Goal: Information Seeking & Learning: Check status

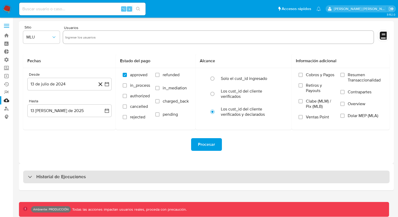
drag, startPoint x: 60, startPoint y: 170, endPoint x: 61, endPoint y: 173, distance: 3.5
click at [60, 170] on div "Historial de Ejecuciones" at bounding box center [206, 176] width 375 height 27
click at [61, 174] on h3 "Historial de Ejecuciones" at bounding box center [60, 176] width 49 height 6
select select "10"
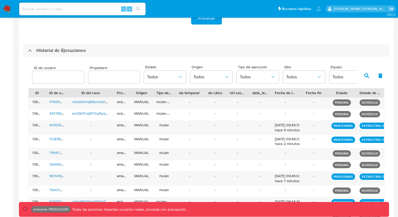
scroll to position [162, 0]
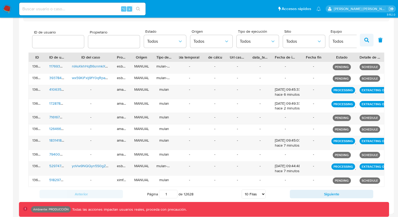
click at [360, 40] on button "button" at bounding box center [367, 40] width 14 height 13
click at [313, 193] on button "Siguiente" at bounding box center [331, 193] width 83 height 8
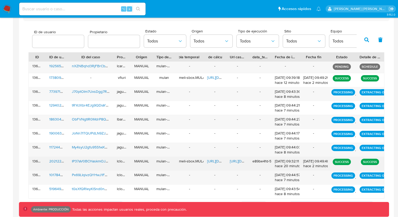
scroll to position [173, 0]
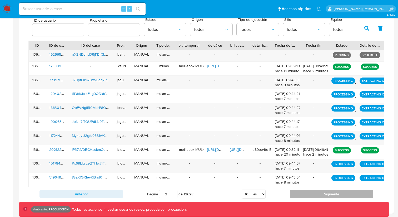
click at [319, 193] on button "Siguiente" at bounding box center [331, 193] width 83 height 8
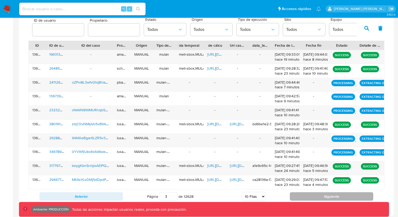
click at [315, 194] on button "Siguiente" at bounding box center [331, 196] width 83 height 8
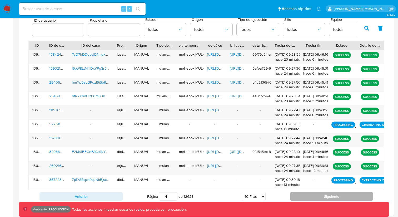
click at [315, 194] on button "Siguiente" at bounding box center [331, 196] width 83 height 8
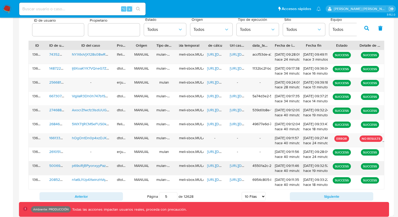
scroll to position [176, 0]
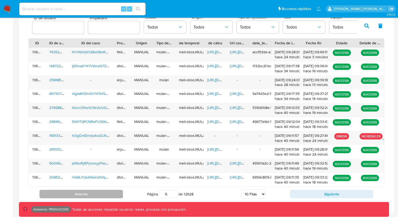
click at [105, 189] on button "Anterior" at bounding box center [80, 193] width 83 height 8
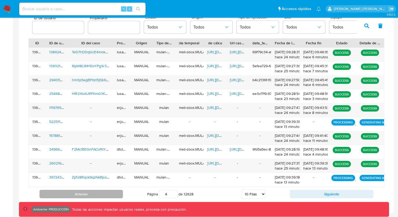
click at [102, 196] on button "Anterior" at bounding box center [80, 193] width 83 height 8
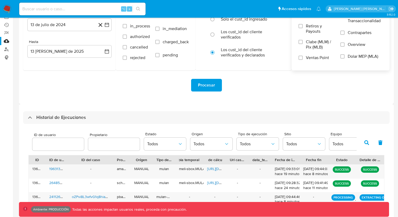
scroll to position [75, 0]
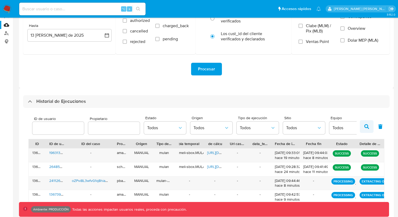
click at [363, 124] on button "button" at bounding box center [367, 126] width 14 height 13
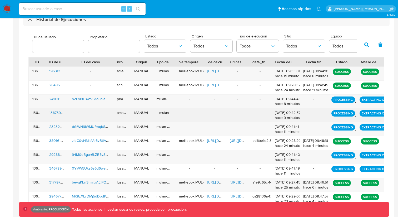
scroll to position [176, 0]
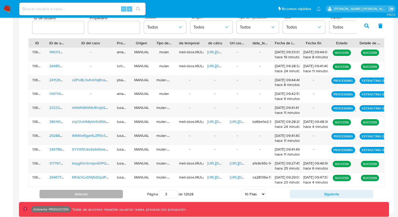
click at [103, 190] on button "Anterior" at bounding box center [80, 193] width 83 height 8
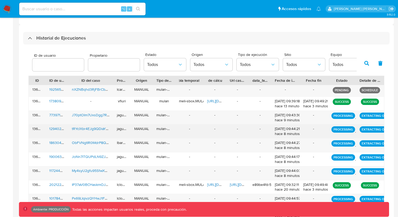
scroll to position [131, 0]
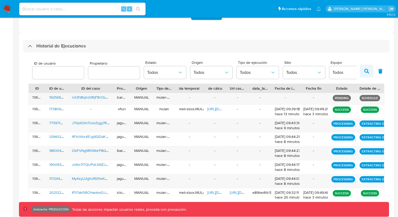
click at [368, 74] on button "button" at bounding box center [367, 71] width 14 height 13
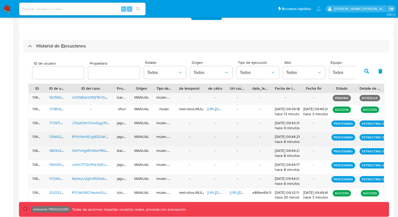
scroll to position [173, 0]
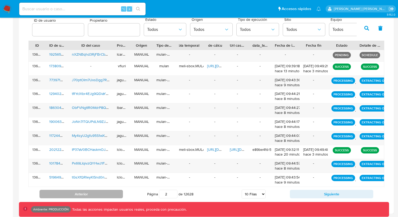
click at [113, 192] on button "Anterior" at bounding box center [80, 193] width 83 height 8
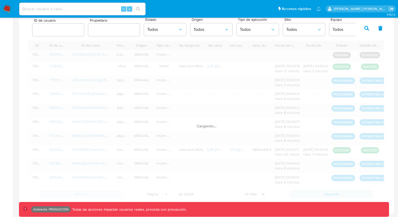
scroll to position [162, 0]
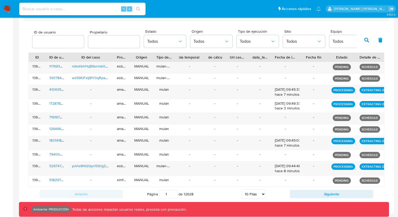
click at [370, 39] on button "button" at bounding box center [367, 40] width 14 height 13
click at [367, 42] on icon "button" at bounding box center [366, 40] width 5 height 5
click at [319, 193] on button "Siguiente" at bounding box center [331, 193] width 83 height 8
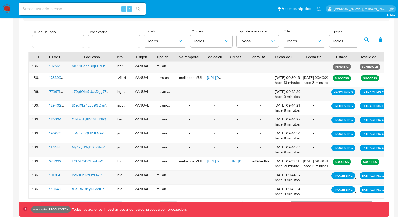
scroll to position [173, 0]
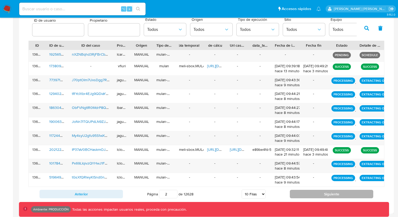
click at [319, 194] on button "Siguiente" at bounding box center [331, 193] width 83 height 8
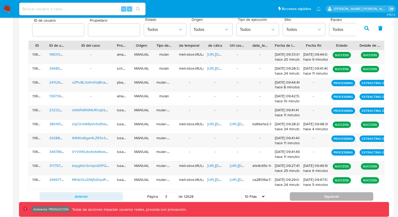
click at [319, 194] on button "Siguiente" at bounding box center [331, 196] width 83 height 8
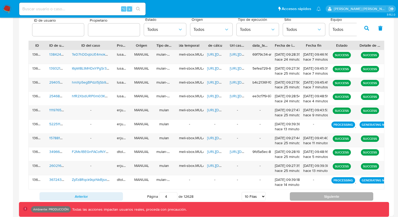
click at [319, 194] on button "Siguiente" at bounding box center [331, 196] width 83 height 8
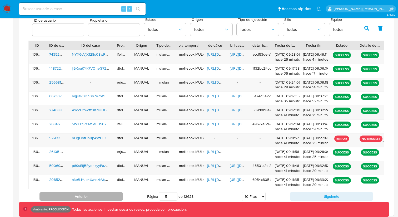
click at [111, 197] on button "Anterior" at bounding box center [80, 196] width 83 height 8
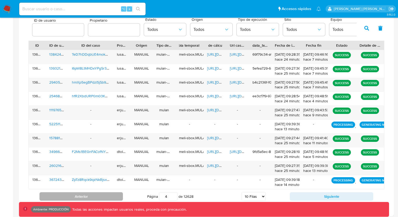
click at [103, 197] on button "Anterior" at bounding box center [80, 196] width 83 height 8
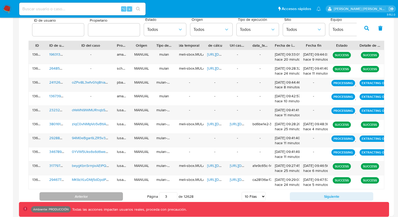
click at [103, 197] on button "Anterior" at bounding box center [80, 196] width 83 height 8
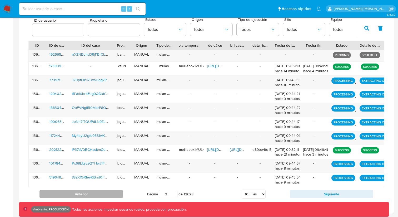
click at [103, 197] on button "Anterior" at bounding box center [80, 193] width 83 height 8
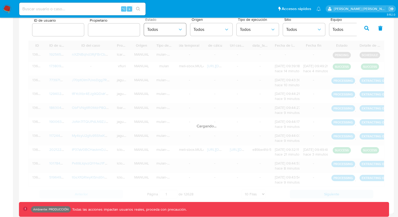
scroll to position [159, 0]
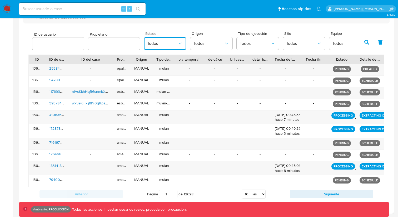
click at [163, 38] on button "Todos" at bounding box center [165, 43] width 42 height 13
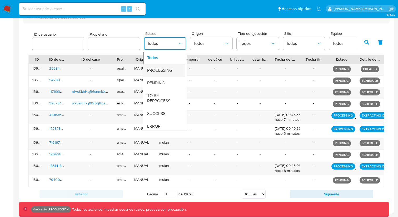
click at [163, 74] on div "PROCESSING" at bounding box center [162, 70] width 31 height 13
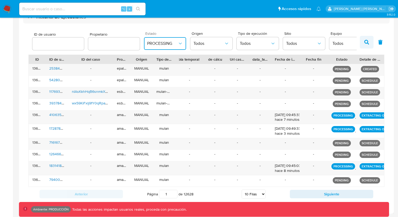
click at [366, 43] on icon "button" at bounding box center [366, 42] width 5 height 5
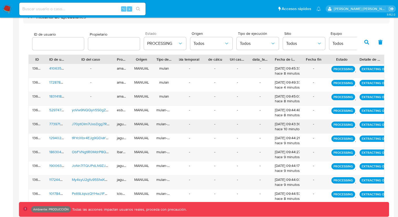
scroll to position [176, 0]
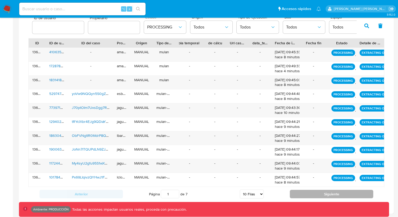
click at [317, 191] on button "Siguiente" at bounding box center [331, 193] width 83 height 8
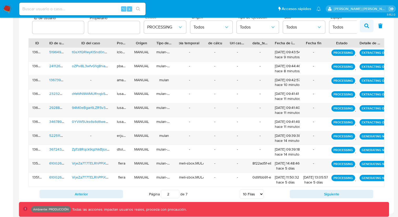
click at [367, 26] on icon "button" at bounding box center [366, 25] width 5 height 5
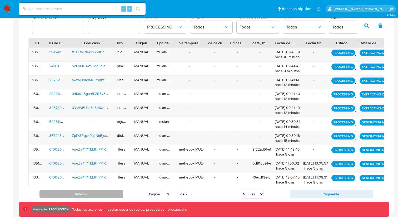
click at [99, 193] on button "Anterior" at bounding box center [80, 193] width 83 height 8
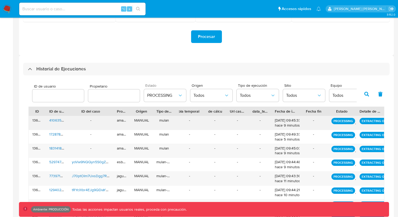
scroll to position [109, 0]
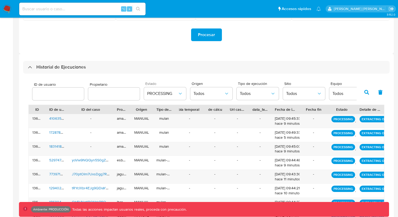
click at [366, 96] on button "button" at bounding box center [367, 92] width 14 height 13
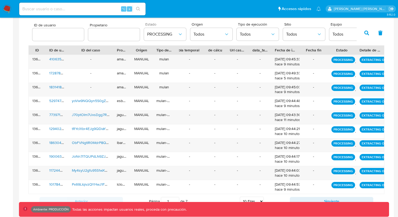
scroll to position [169, 0]
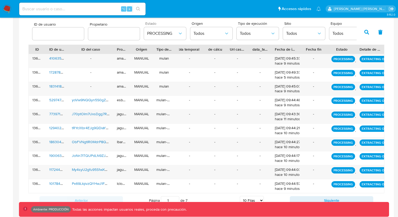
click at [366, 33] on icon "button" at bounding box center [366, 32] width 5 height 5
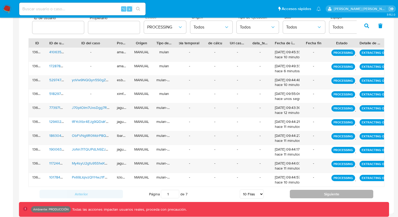
click at [334, 191] on button "Siguiente" at bounding box center [331, 193] width 83 height 8
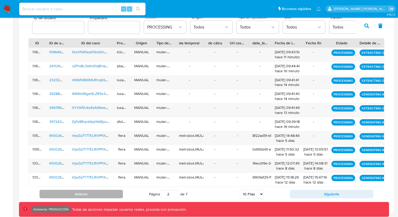
click at [93, 195] on button "Anterior" at bounding box center [80, 193] width 83 height 8
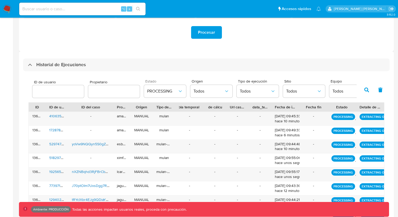
scroll to position [113, 0]
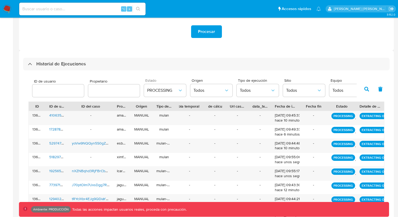
click at [364, 86] on button "button" at bounding box center [367, 89] width 14 height 13
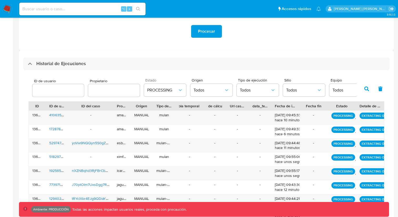
click at [368, 86] on icon "button" at bounding box center [366, 88] width 5 height 5
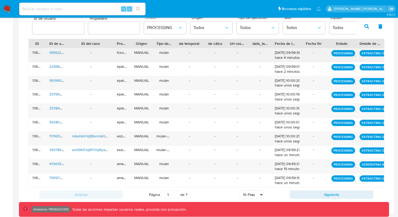
scroll to position [176, 0]
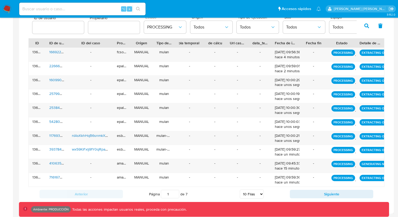
click at [367, 27] on icon "button" at bounding box center [366, 25] width 5 height 5
click at [367, 26] on icon "button" at bounding box center [366, 25] width 5 height 5
click at [369, 26] on button "button" at bounding box center [367, 25] width 14 height 13
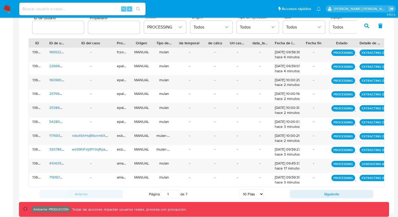
click at [369, 26] on button "button" at bounding box center [367, 25] width 14 height 13
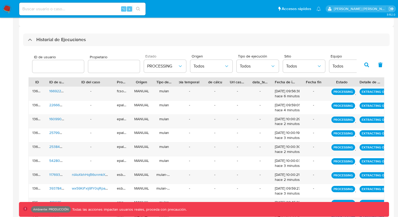
scroll to position [134, 0]
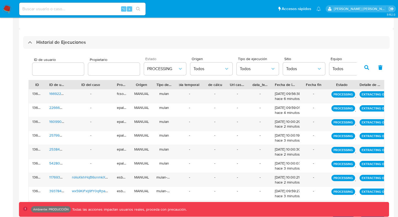
click at [378, 69] on icon "button" at bounding box center [380, 67] width 5 height 5
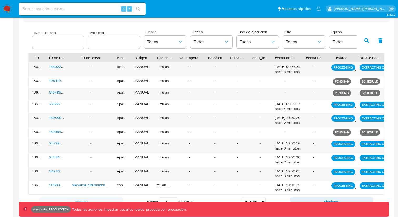
scroll to position [169, 0]
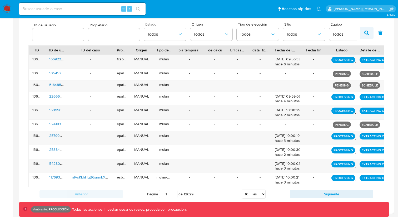
click at [365, 33] on icon "button" at bounding box center [366, 33] width 5 height 5
click at [366, 32] on icon "button" at bounding box center [366, 33] width 5 height 5
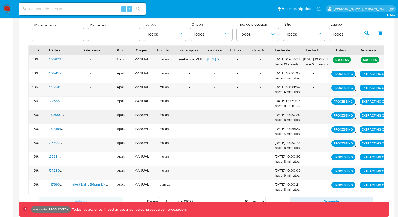
scroll to position [176, 0]
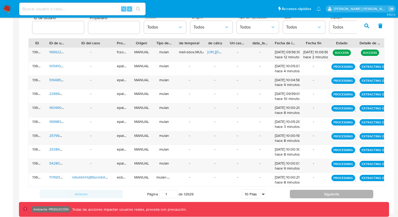
click at [309, 192] on button "Siguiente" at bounding box center [331, 193] width 83 height 8
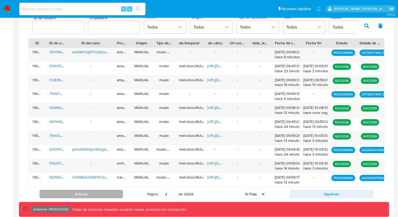
click at [108, 197] on button "Anterior" at bounding box center [80, 193] width 83 height 8
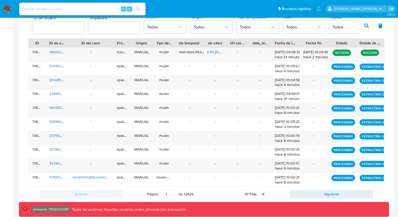
click at [367, 27] on icon "button" at bounding box center [366, 25] width 5 height 5
click at [333, 192] on button "Siguiente" at bounding box center [331, 193] width 83 height 8
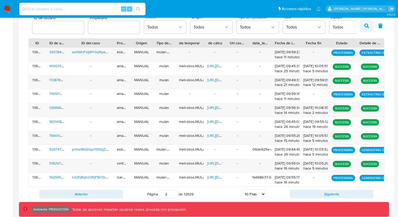
click at [369, 25] on icon "button" at bounding box center [366, 25] width 5 height 5
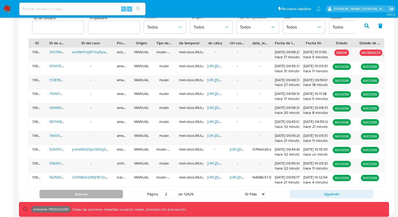
click at [115, 192] on button "Anterior" at bounding box center [80, 193] width 83 height 8
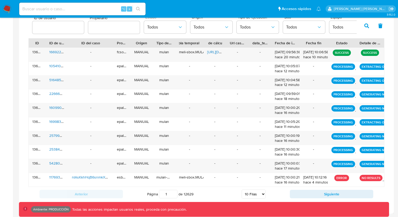
click at [365, 31] on button "button" at bounding box center [367, 25] width 14 height 13
click at [365, 27] on icon "button" at bounding box center [366, 25] width 5 height 5
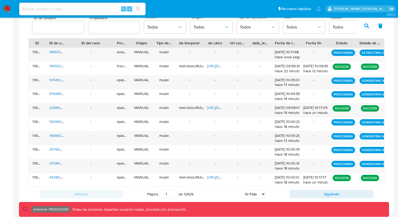
click at [366, 26] on icon "button" at bounding box center [366, 25] width 5 height 5
click at [334, 196] on button "Siguiente" at bounding box center [331, 193] width 83 height 8
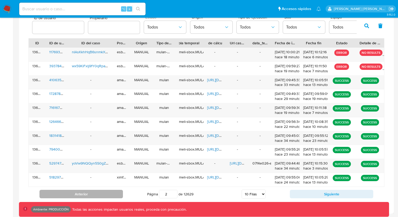
click at [101, 193] on button "Anterior" at bounding box center [80, 193] width 83 height 8
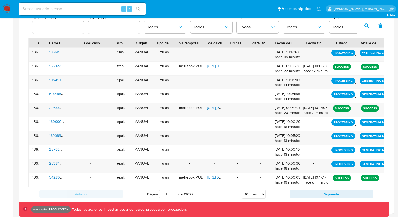
click at [369, 26] on icon "button" at bounding box center [366, 25] width 5 height 5
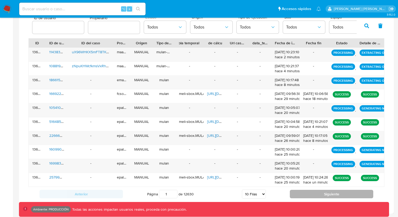
click at [342, 192] on button "Siguiente" at bounding box center [331, 193] width 83 height 8
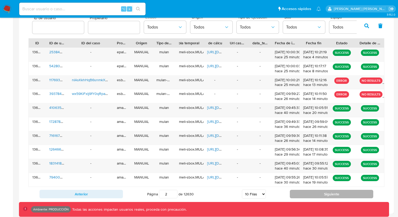
click at [317, 192] on button "Siguiente" at bounding box center [331, 193] width 83 height 8
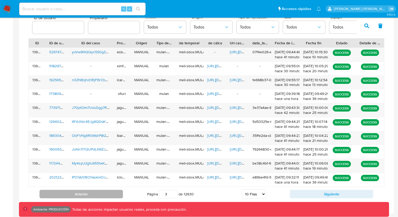
click at [121, 192] on button "Anterior" at bounding box center [80, 193] width 83 height 8
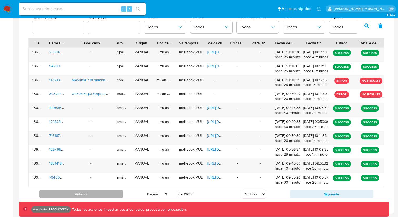
click at [101, 195] on button "Anterior" at bounding box center [80, 193] width 83 height 8
type input "1"
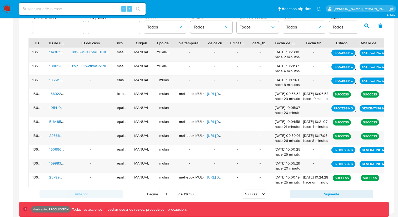
click at [366, 19] on div "ID de usuario Propietario Estado Todos Origen Todos Tipo de ejecución Todos Sit…" at bounding box center [206, 25] width 356 height 26
click at [366, 22] on button "button" at bounding box center [367, 25] width 14 height 13
